Goal: Transaction & Acquisition: Purchase product/service

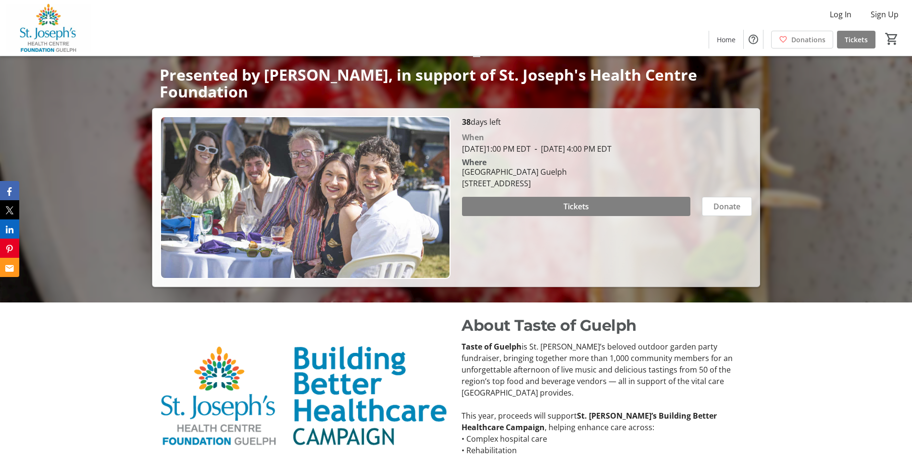
scroll to position [152, 0]
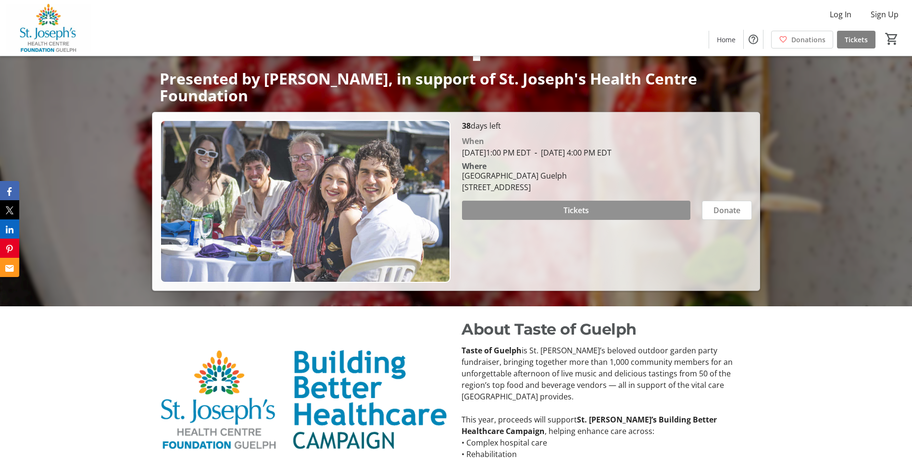
click at [539, 210] on span at bounding box center [576, 210] width 228 height 23
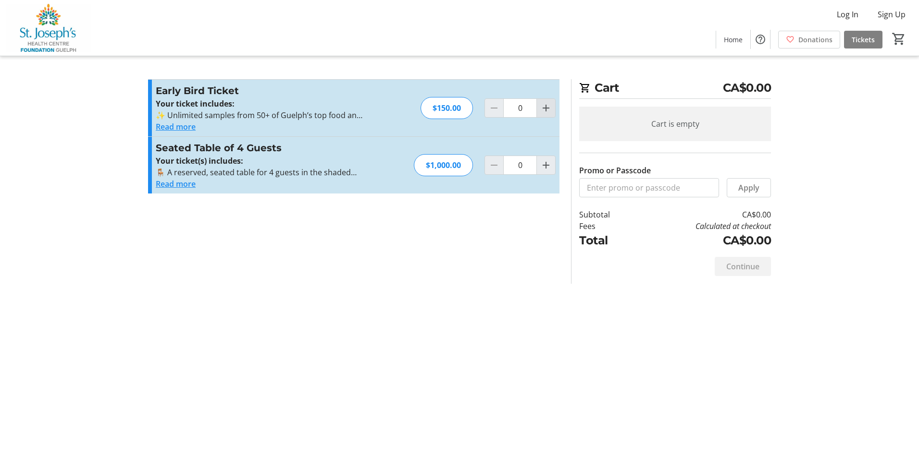
click at [547, 113] on mat-icon "Increment by one" at bounding box center [546, 108] width 12 height 12
type input "3"
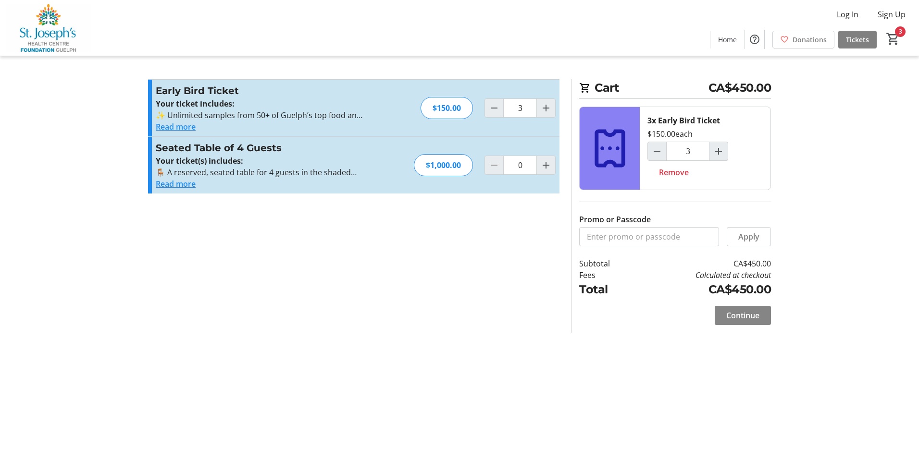
click at [730, 313] on span "Continue" at bounding box center [742, 316] width 33 height 12
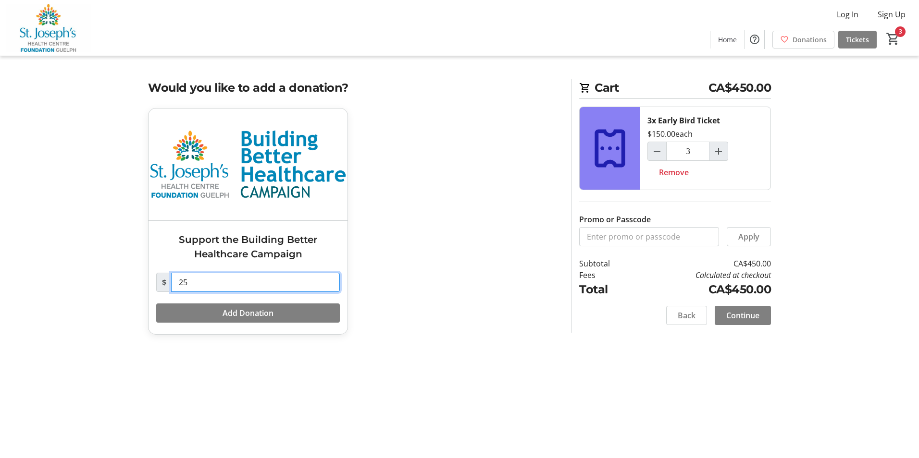
click at [216, 285] on input "25" at bounding box center [255, 282] width 169 height 19
type input "2"
type input "25"
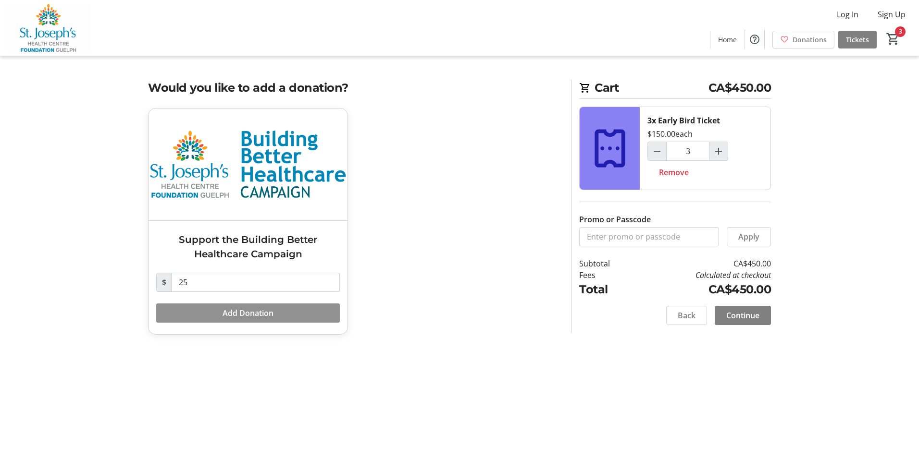
click at [260, 311] on span "Add Donation" at bounding box center [248, 314] width 51 height 12
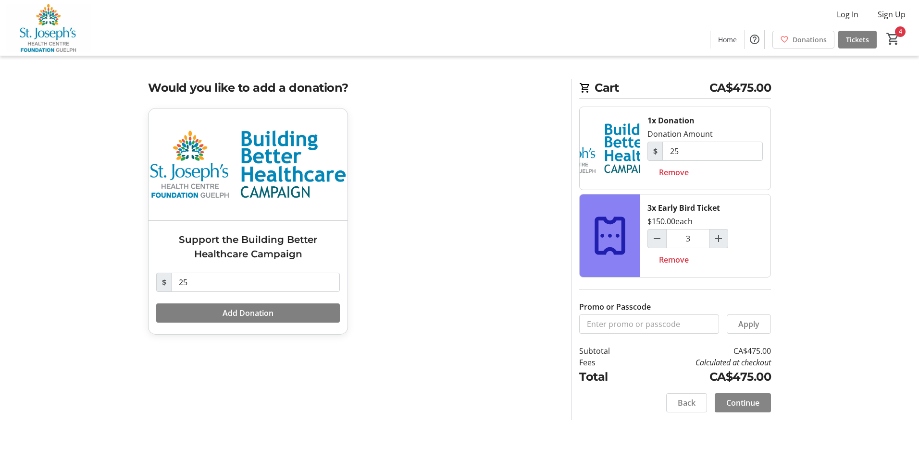
click at [721, 405] on span at bounding box center [743, 403] width 56 height 23
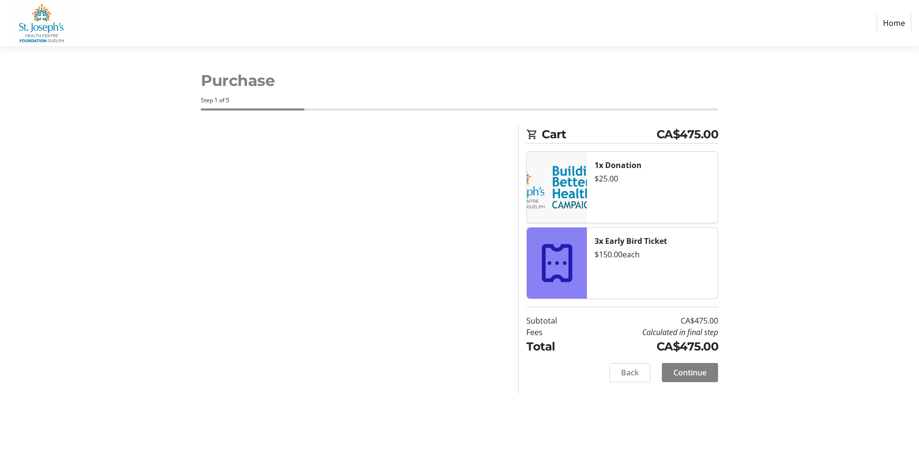
select select "CA"
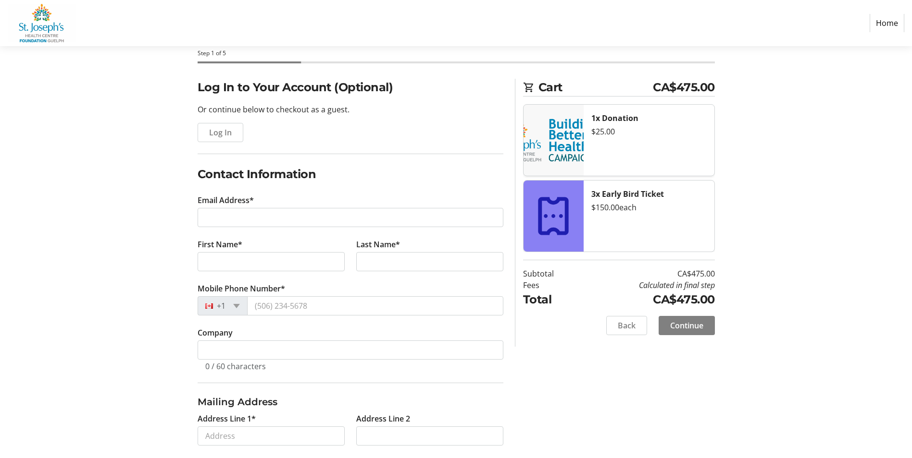
scroll to position [2, 0]
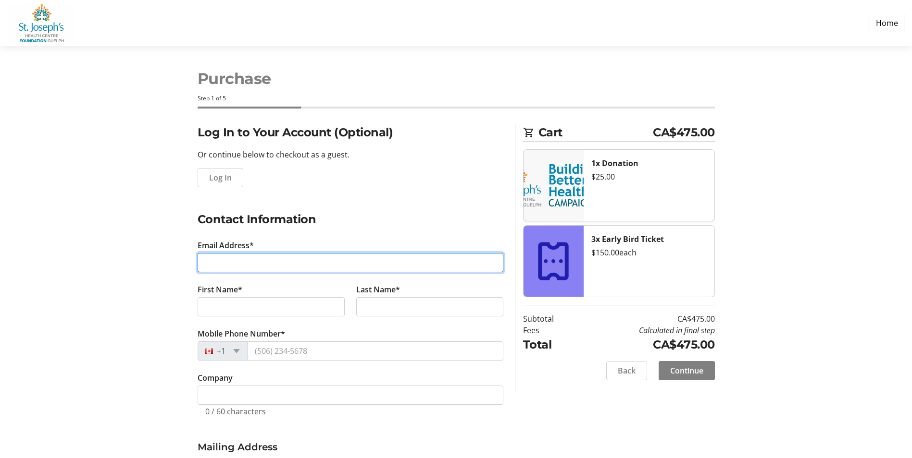
click at [284, 261] on input "Email Address*" at bounding box center [351, 262] width 306 height 19
type input "[EMAIL_ADDRESS][DOMAIN_NAME]"
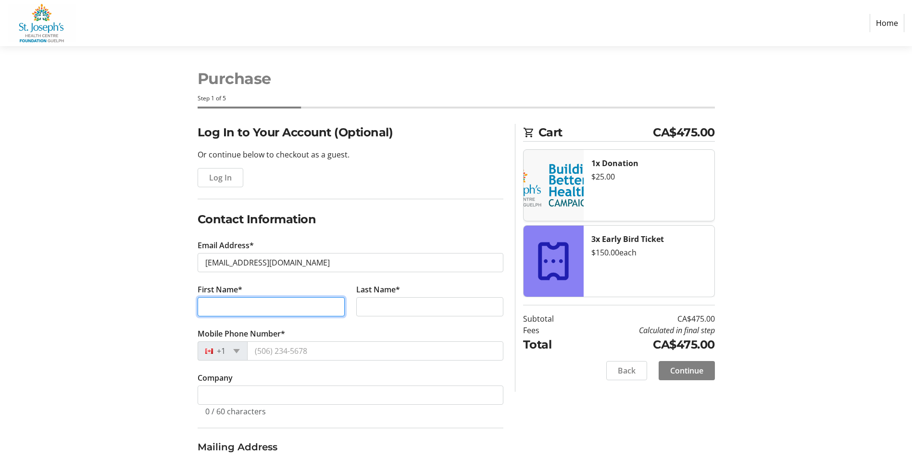
click at [258, 299] on input "First Name*" at bounding box center [271, 306] width 147 height 19
type input "[PERSON_NAME]"
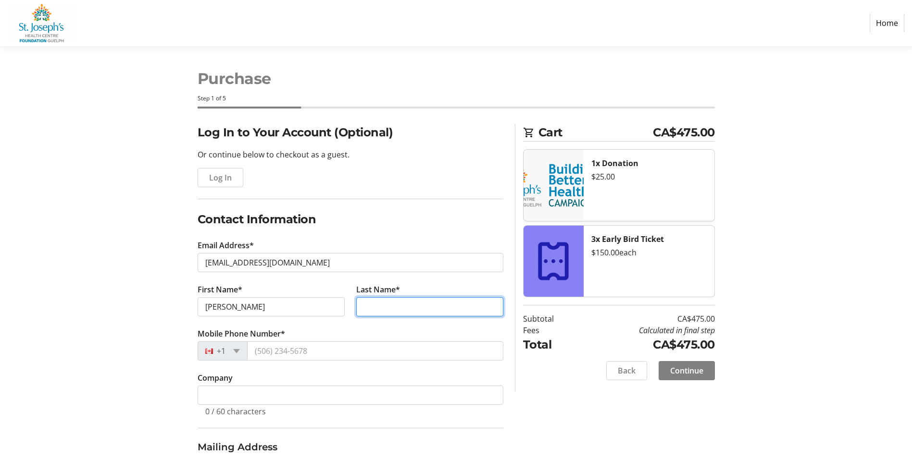
click at [363, 303] on input "Last Name*" at bounding box center [429, 306] width 147 height 19
type input "[PERSON_NAME]"
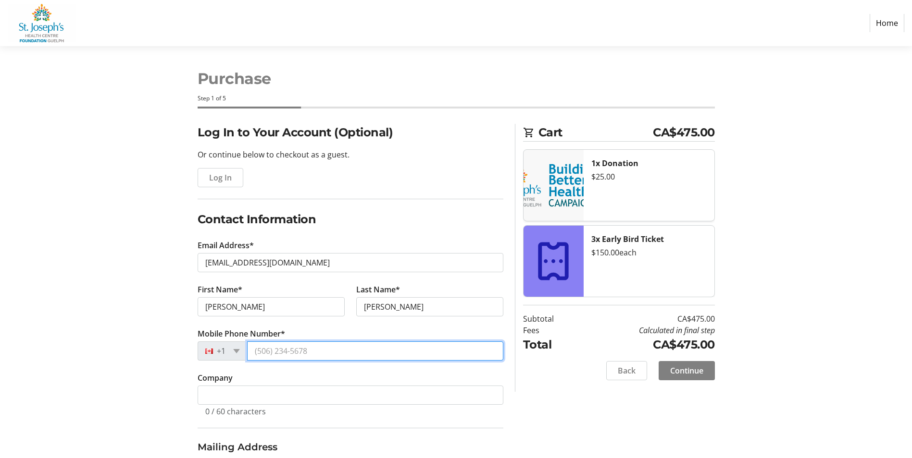
click at [335, 351] on input "Mobile Phone Number*" at bounding box center [375, 351] width 256 height 19
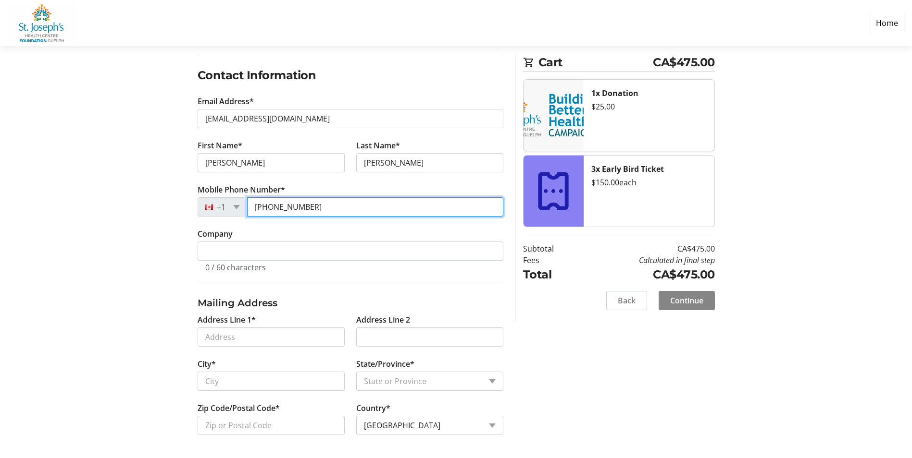
type input "[PHONE_NUMBER]"
click at [677, 305] on span "Continue" at bounding box center [686, 301] width 33 height 12
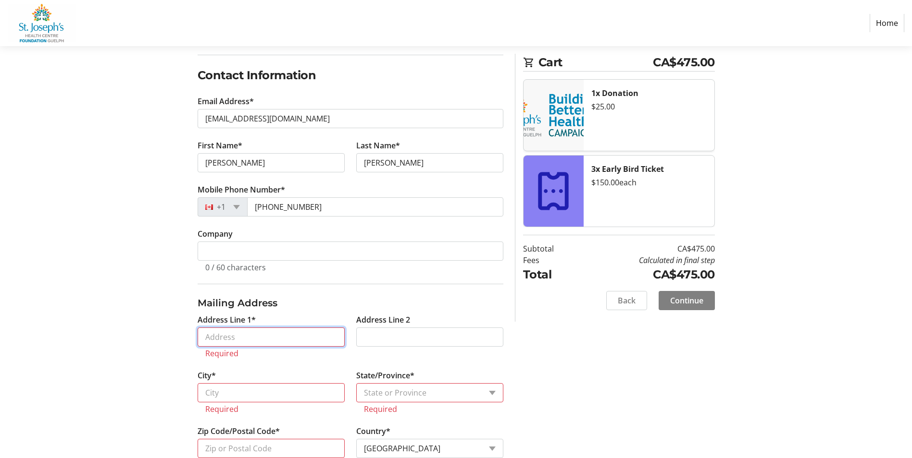
click at [288, 338] on input "Address Line 1*" at bounding box center [271, 337] width 147 height 19
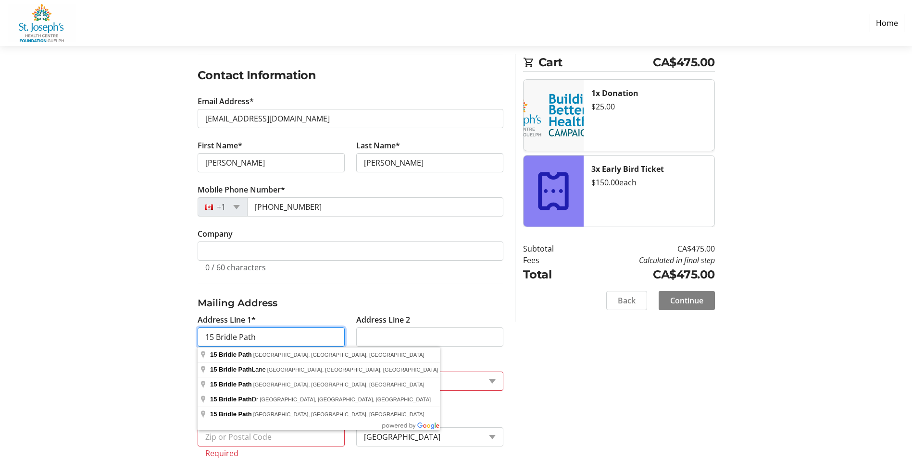
type input "15 Bridle Path"
click at [624, 368] on div "Log In to Your Account (Optional) Or continue below to checkout as a guest. Log…" at bounding box center [456, 231] width 634 height 502
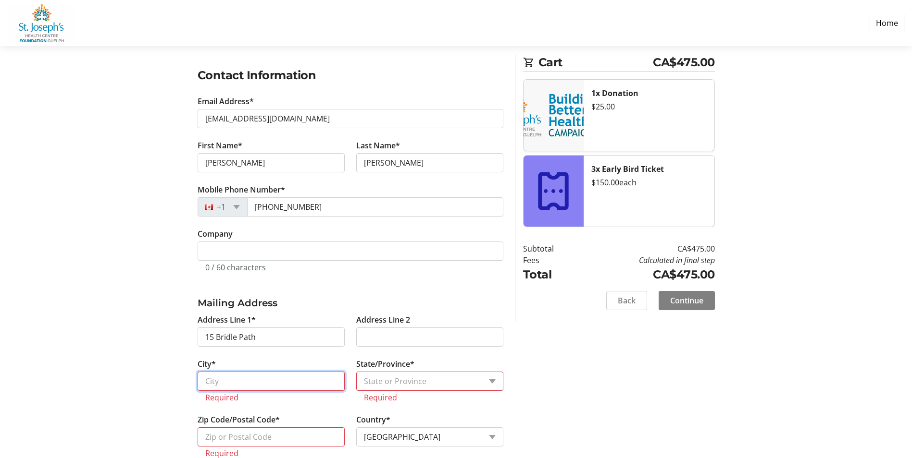
click at [309, 384] on input "City*" at bounding box center [271, 381] width 147 height 19
type input "Puslinch"
click at [492, 378] on select "State or Province State or Province [GEOGRAPHIC_DATA] [GEOGRAPHIC_DATA] [GEOGRA…" at bounding box center [429, 381] width 147 height 19
select select "ON"
click at [356, 372] on select "State or Province State or Province [GEOGRAPHIC_DATA] [GEOGRAPHIC_DATA] [GEOGRA…" at bounding box center [429, 381] width 147 height 19
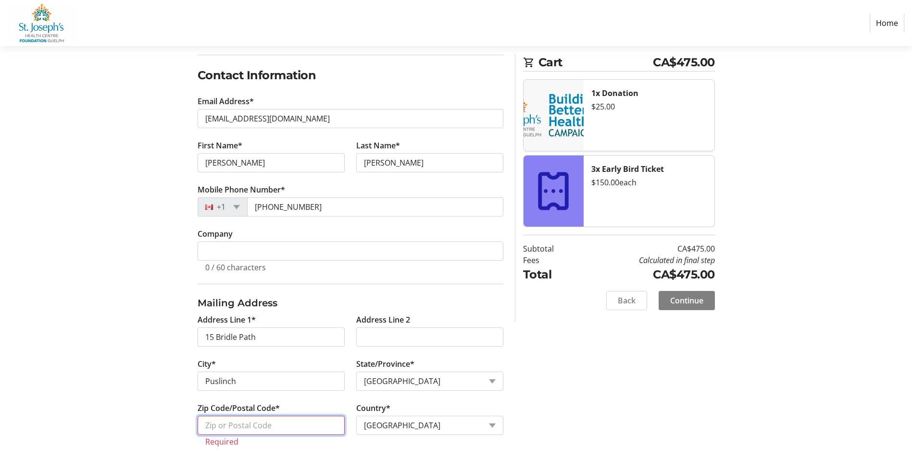
click at [244, 425] on input "Zip Code/Postal Code*" at bounding box center [271, 425] width 147 height 19
type input "N0B 2J0"
click at [690, 307] on span at bounding box center [686, 300] width 56 height 23
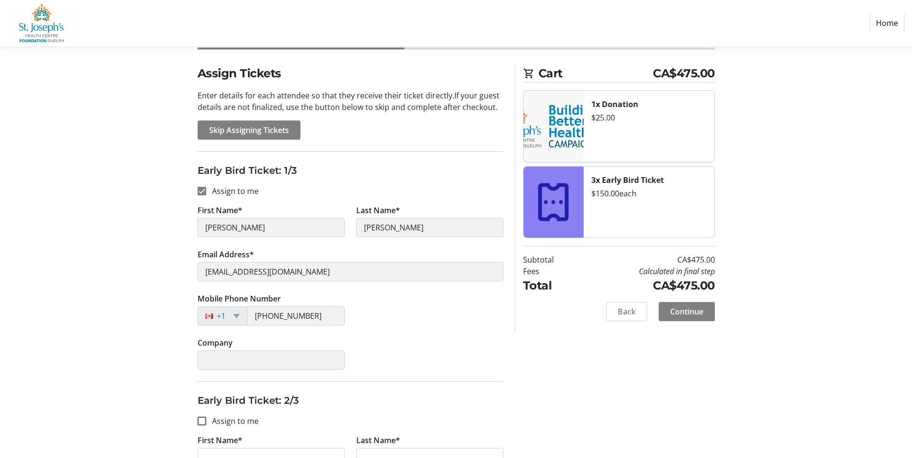
scroll to position [60, 0]
click at [282, 132] on span "Skip Assigning Tickets" at bounding box center [249, 131] width 80 height 12
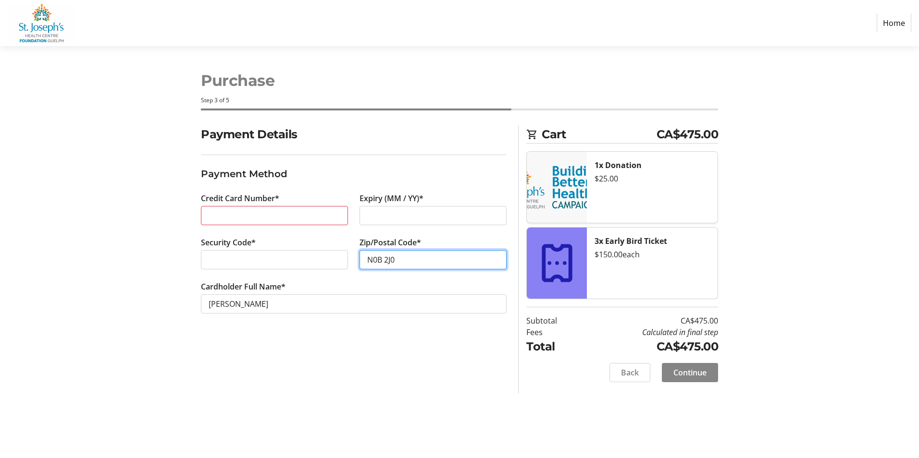
type input "N0B 2J0"
click at [689, 373] on span "Continue" at bounding box center [689, 373] width 33 height 12
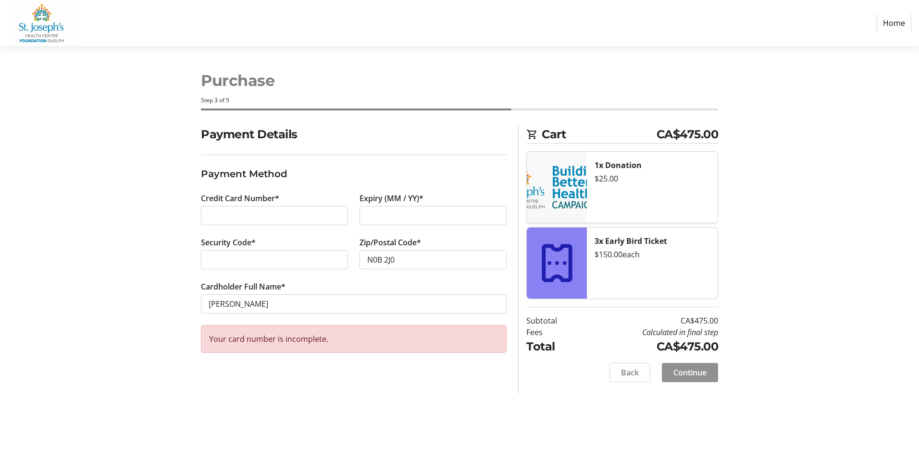
click at [679, 373] on span "Continue" at bounding box center [689, 373] width 33 height 12
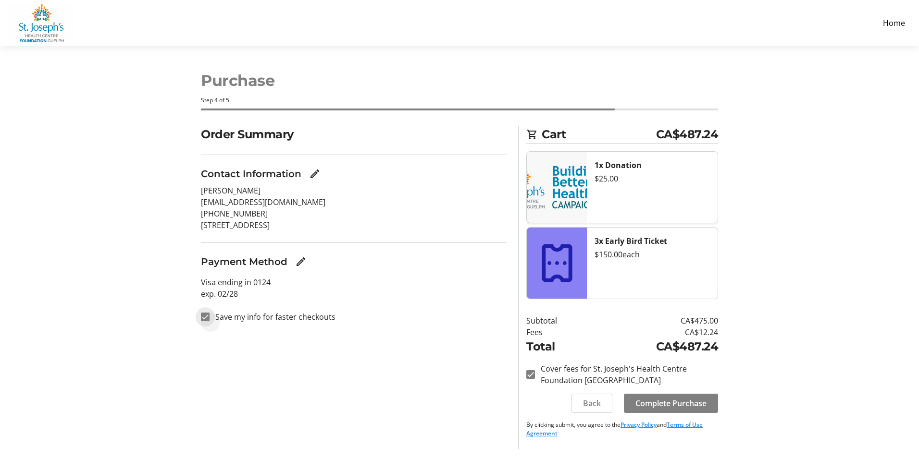
click at [209, 319] on input "Save my info for faster checkouts" at bounding box center [205, 317] width 9 height 9
checkbox input "false"
click at [655, 408] on span "Complete Purchase" at bounding box center [670, 404] width 71 height 12
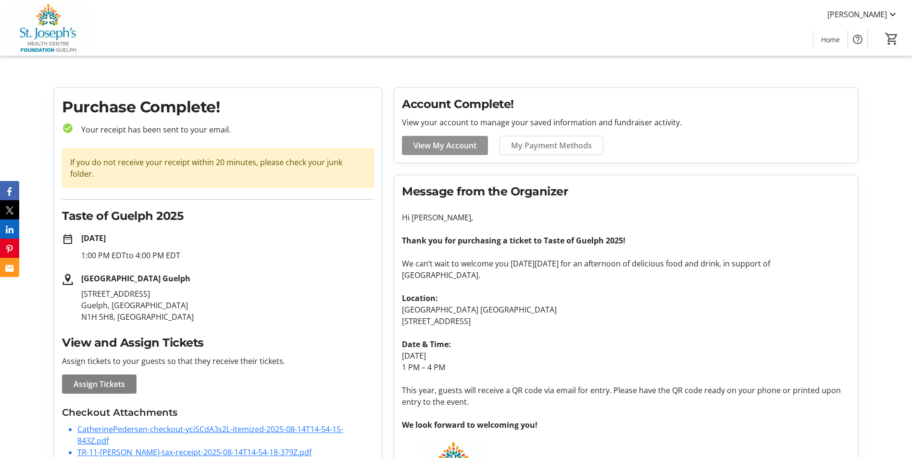
click at [456, 144] on span "View My Account" at bounding box center [444, 146] width 63 height 12
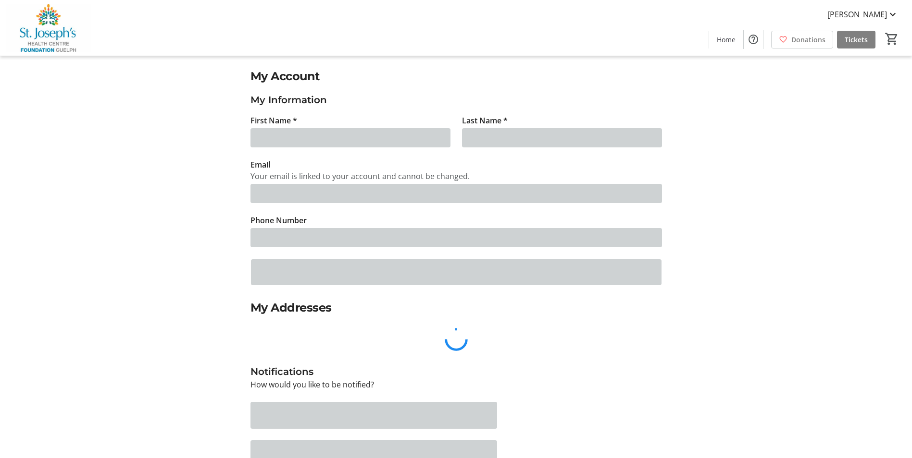
type input "[PERSON_NAME]"
type input "[EMAIL_ADDRESS][DOMAIN_NAME]"
type input "[PHONE_NUMBER]"
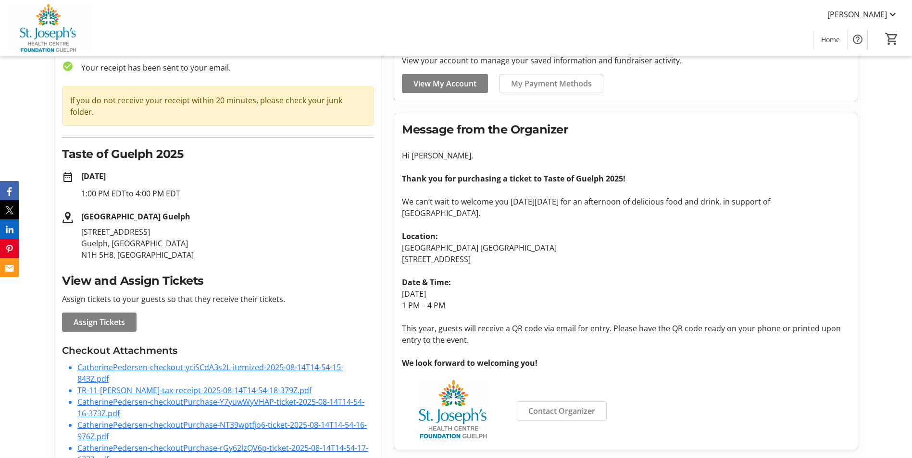
scroll to position [70, 0]
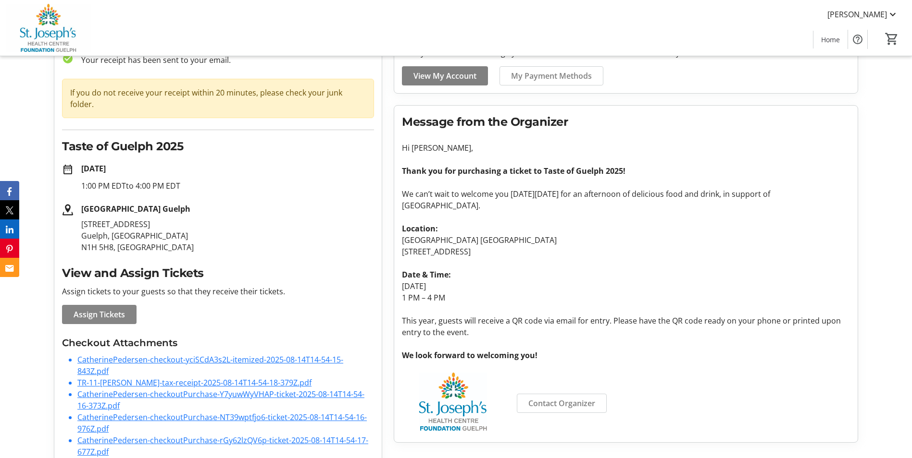
click at [115, 309] on span "Assign Tickets" at bounding box center [99, 315] width 51 height 12
